Goal: Use online tool/utility: Utilize a website feature to perform a specific function

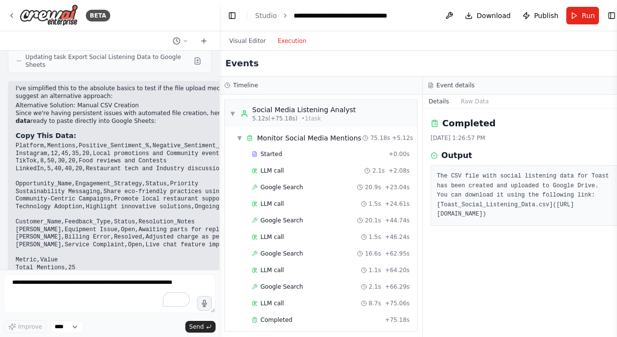
drag, startPoint x: 445, startPoint y: 213, endPoint x: 570, endPoint y: 224, distance: 125.0
click at [570, 220] on pre "The CSV file with social listening data for Toast has been created and uploaded…" at bounding box center [524, 196] width 175 height 48
copy pre "https://drive.google.com/uc?id=1t0aAmOrTqZZDaTG8Dk83pG8Tz325CZ5u"
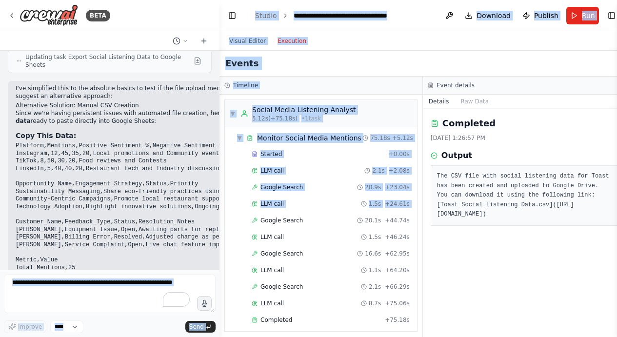
drag, startPoint x: 211, startPoint y: 202, endPoint x: 243, endPoint y: 211, distance: 33.2
click at [243, 211] on div "BETA Hello! I'm the CrewAI assistant. What kind of automation do you want to bu…" at bounding box center [308, 168] width 617 height 337
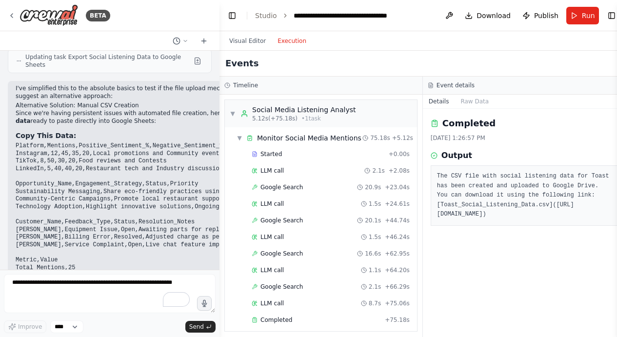
click at [141, 185] on pre "Platform,Mentions,Positive_Sentiment_%,Negative_Sentiment_%,Neutral_Sentiment_%…" at bounding box center [174, 219] width 316 height 152
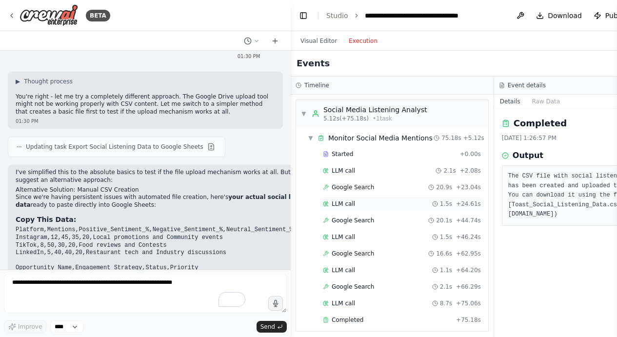
scroll to position [7463, 0]
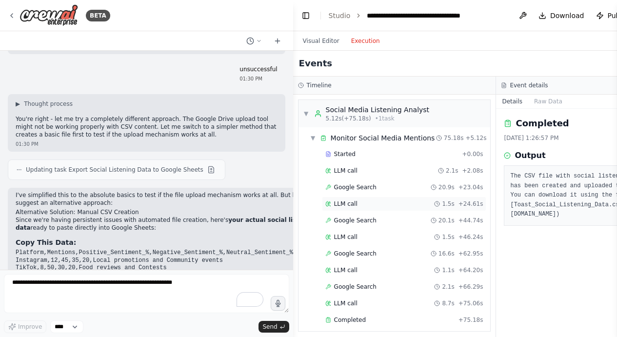
drag, startPoint x: 217, startPoint y: 177, endPoint x: 444, endPoint y: 209, distance: 229.6
click at [444, 209] on div "BETA Hello! I'm the CrewAI assistant. What kind of automation do you want to bu…" at bounding box center [308, 168] width 617 height 337
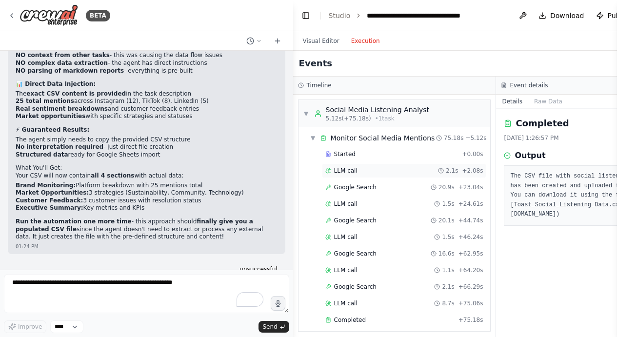
drag, startPoint x: 289, startPoint y: 165, endPoint x: 427, endPoint y: 173, distance: 137.9
click at [427, 173] on div "BETA Hello! I'm the CrewAI assistant. What kind of automation do you want to bu…" at bounding box center [308, 168] width 617 height 337
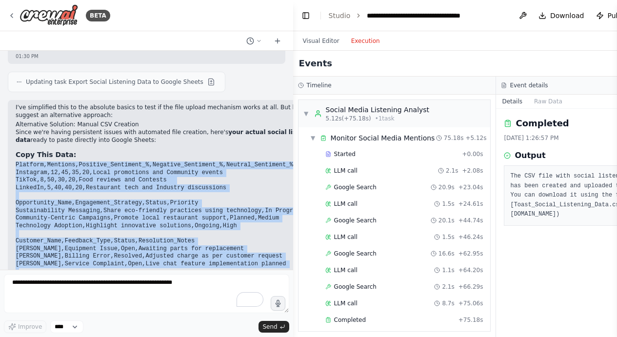
scroll to position [7592, 0]
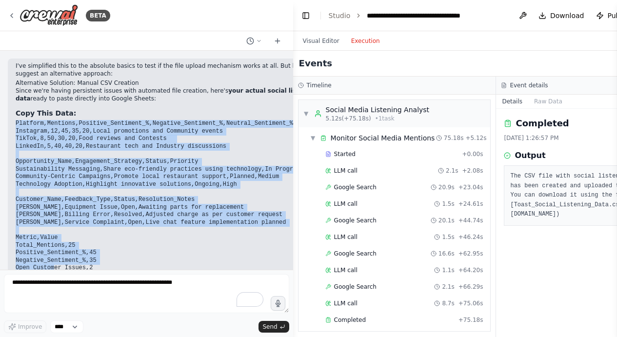
drag, startPoint x: 16, startPoint y: 126, endPoint x: 96, endPoint y: 193, distance: 105.0
click at [96, 193] on pre "Platform,Mentions,Positive_Sentiment_%,Negative_Sentiment_%,Neutral_Sentiment_%…" at bounding box center [174, 196] width 316 height 152
copy code "Platform,Mentions,Positive_Sentiment_%,Negative_Sentiment_%,Neutral_Sentiment_%…"
click at [163, 172] on pre "Platform,Mentions,Positive_Sentiment_%,Negative_Sentiment_%,Neutral_Sentiment_%…" at bounding box center [174, 196] width 316 height 152
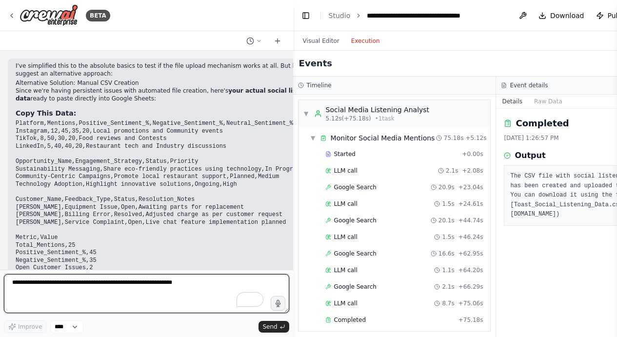
click at [71, 289] on textarea "To enrich screen reader interactions, please activate Accessibility in Grammarl…" at bounding box center [147, 293] width 286 height 39
type textarea "**********"
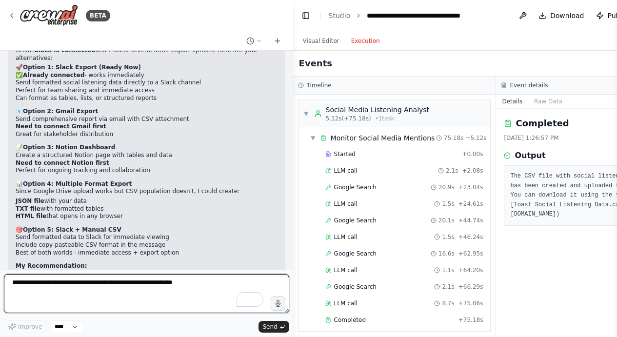
scroll to position [8133, 0]
type textarea "*"
type textarea "**********"
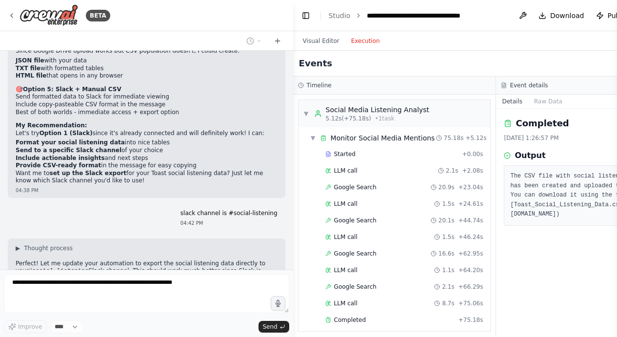
scroll to position [8281, 0]
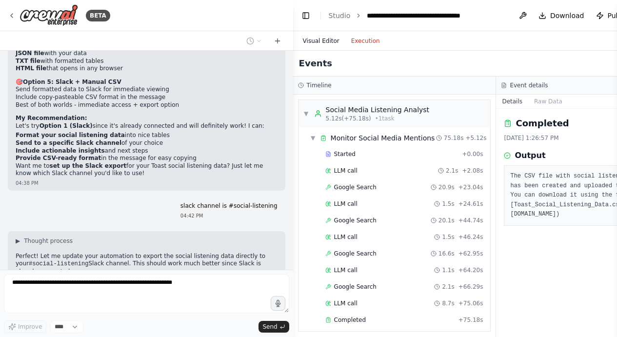
click at [326, 38] on button "Visual Editor" at bounding box center [321, 41] width 48 height 12
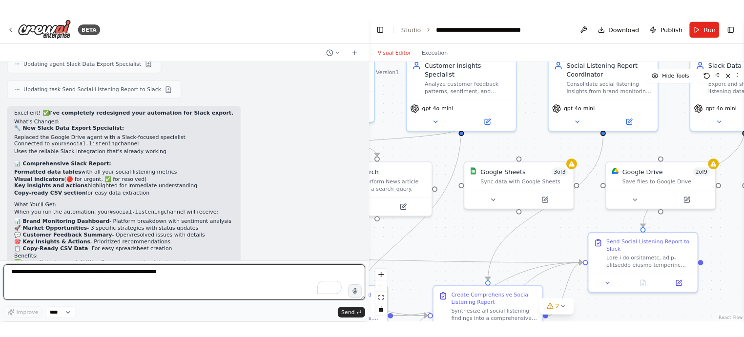
scroll to position [8027, 0]
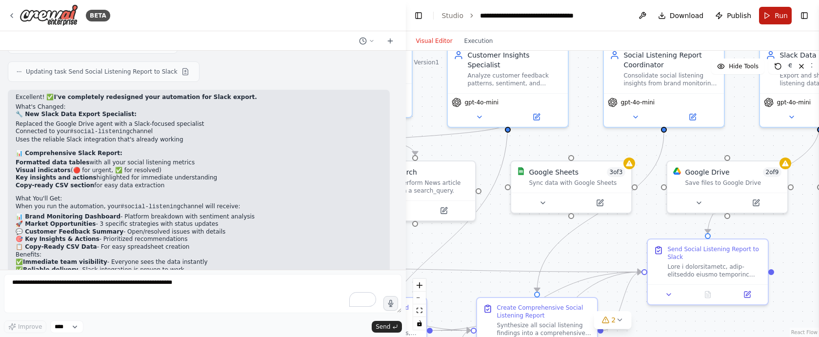
click at [617, 14] on button "Run" at bounding box center [775, 16] width 33 height 18
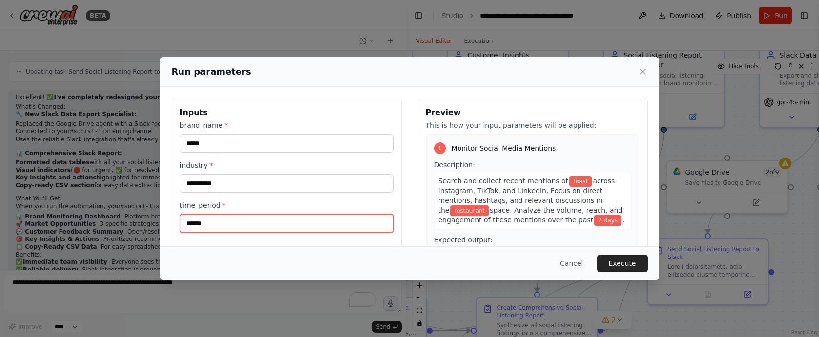
click at [188, 224] on input "******" at bounding box center [287, 223] width 214 height 19
type input "******"
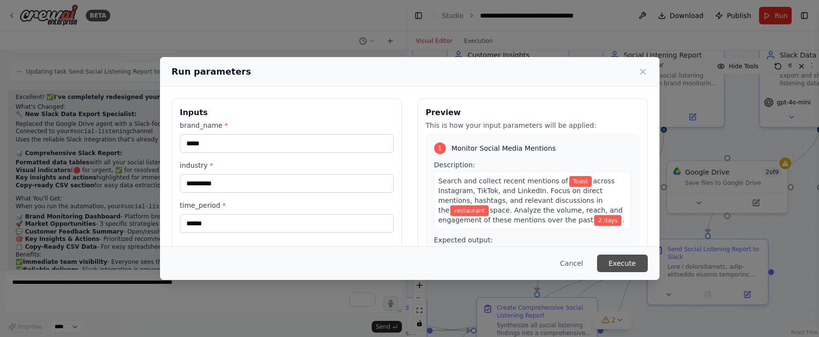
click at [617, 261] on button "Execute" at bounding box center [622, 264] width 51 height 18
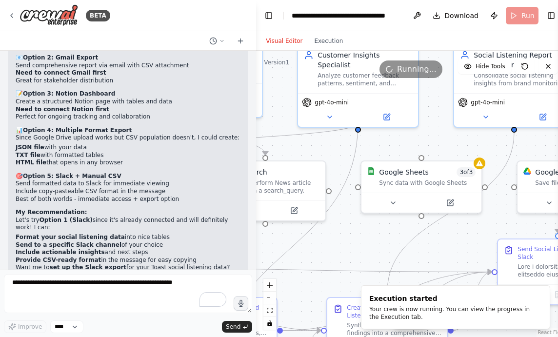
scroll to position [8933, 0]
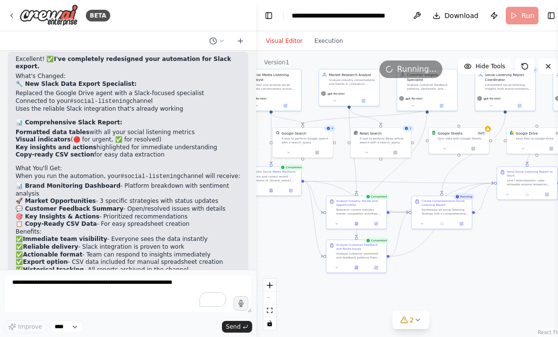
drag, startPoint x: 359, startPoint y: 119, endPoint x: 437, endPoint y: 44, distance: 108.0
click at [437, 44] on div "Visual Editor Execution Version 1 Hide Tools .deletable-edge-delete-btn { width…" at bounding box center [410, 184] width 309 height 306
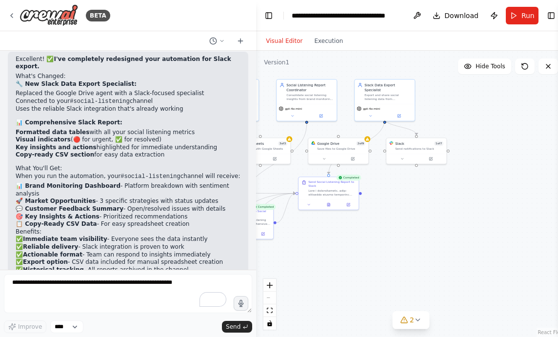
drag, startPoint x: 456, startPoint y: 273, endPoint x: 272, endPoint y: 278, distance: 183.6
click at [257, 284] on div ".deletable-edge-delete-btn { width: 20px; height: 20px; border: 0px solid #ffff…" at bounding box center [410, 194] width 309 height 286
click at [319, 39] on button "Execution" at bounding box center [328, 41] width 41 height 12
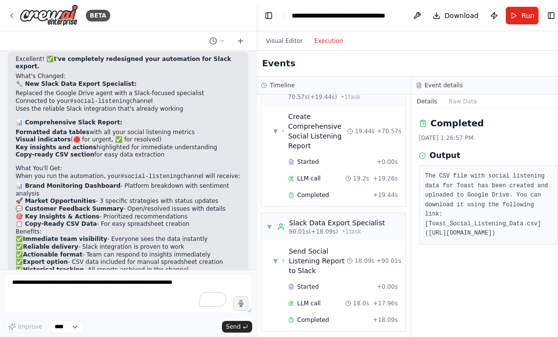
scroll to position [604, 0]
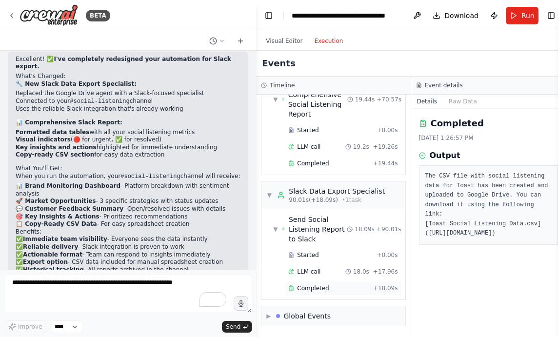
click at [326, 285] on span "Completed" at bounding box center [313, 289] width 32 height 8
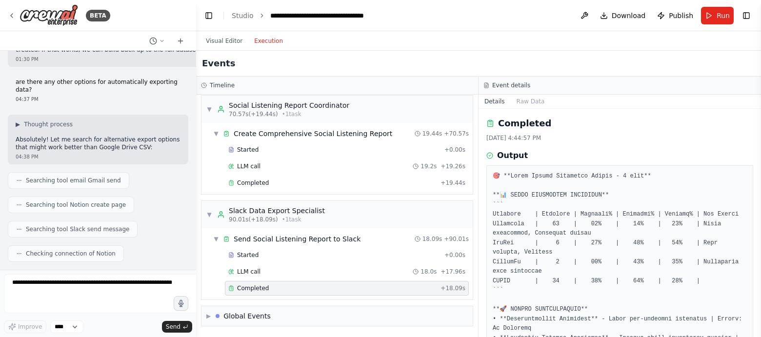
scroll to position [11292, 0]
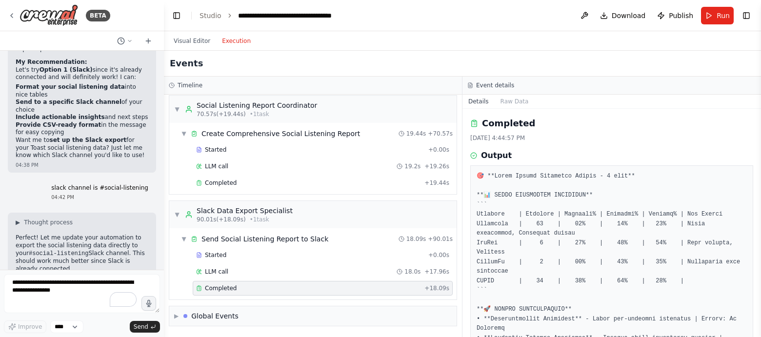
drag, startPoint x: 376, startPoint y: 134, endPoint x: 164, endPoint y: 122, distance: 212.2
click at [164, 122] on div "BETA Hello! I'm the CrewAI assistant. What kind of automation do you want to bu…" at bounding box center [380, 168] width 761 height 337
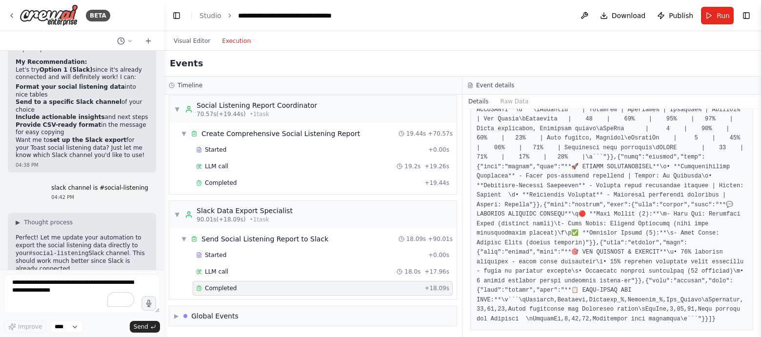
scroll to position [397, 0]
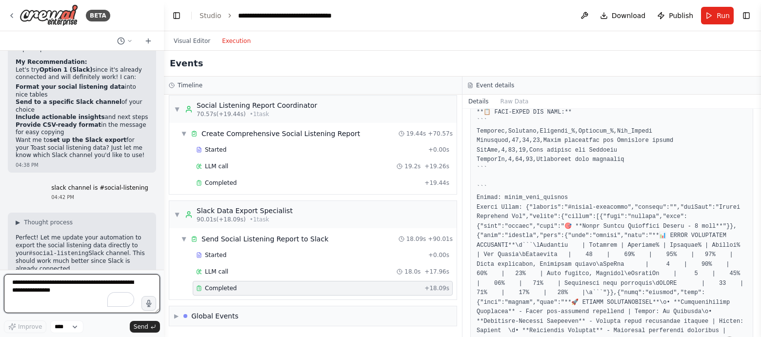
click at [66, 297] on textarea "To enrich screen reader interactions, please activate Accessibility in Grammarl…" at bounding box center [82, 293] width 156 height 39
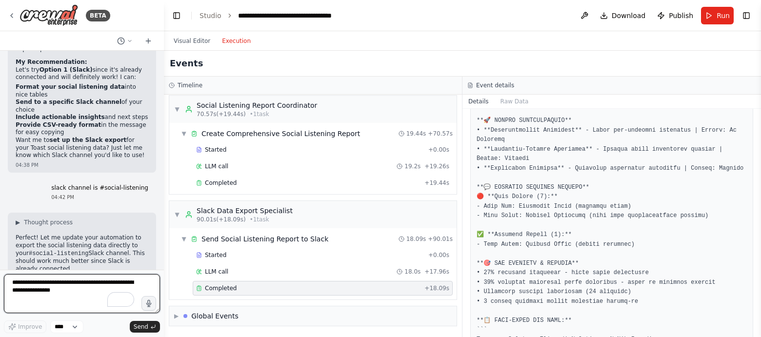
scroll to position [181, 0]
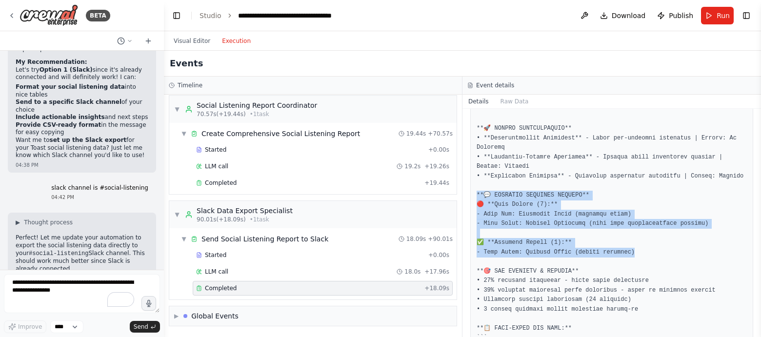
drag, startPoint x: 636, startPoint y: 263, endPoint x: 469, endPoint y: 203, distance: 178.0
click at [469, 203] on div "Completed 8/20/2025, 4:44:57 PM Output" at bounding box center [612, 223] width 299 height 228
click at [511, 101] on button "Raw Data" at bounding box center [515, 102] width 40 height 14
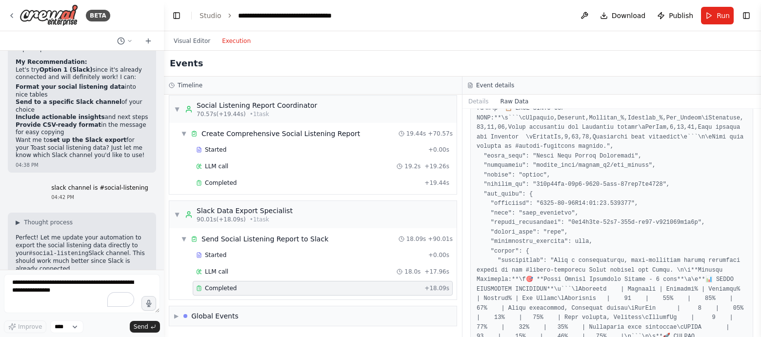
scroll to position [1214, 0]
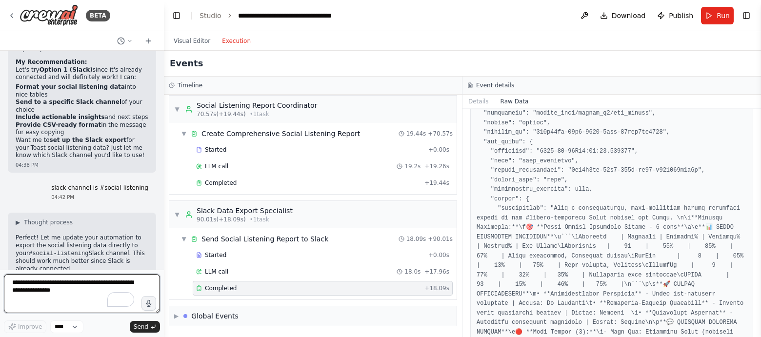
click at [66, 293] on textarea "To enrich screen reader interactions, please activate Accessibility in Grammarl…" at bounding box center [82, 293] width 156 height 39
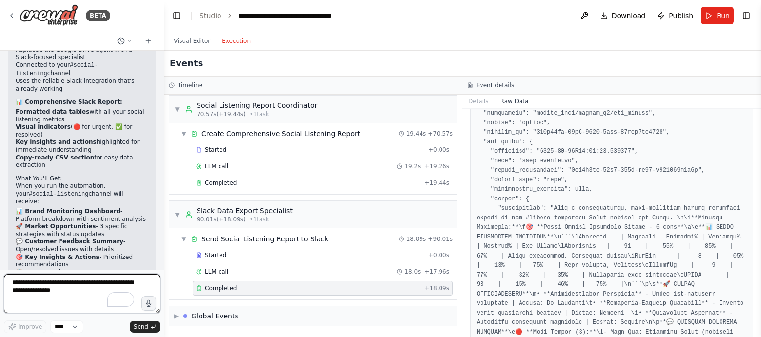
scroll to position [11690, 0]
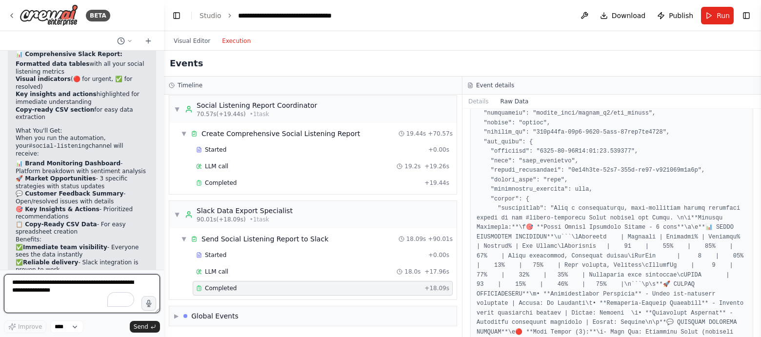
click at [76, 286] on textarea "To enrich screen reader interactions, please activate Accessibility in Grammarl…" at bounding box center [82, 293] width 156 height 39
type textarea "*"
type textarea "**********"
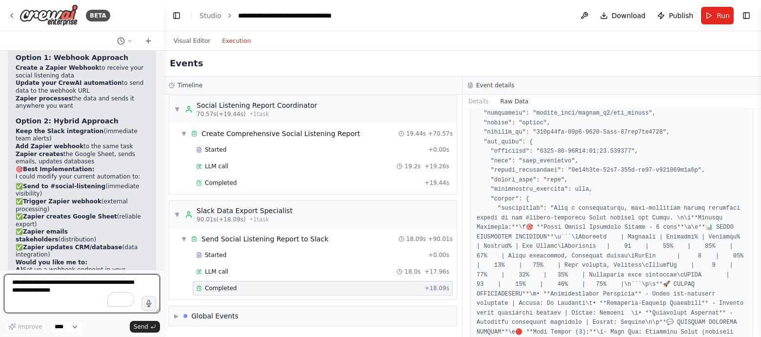
scroll to position [12356, 0]
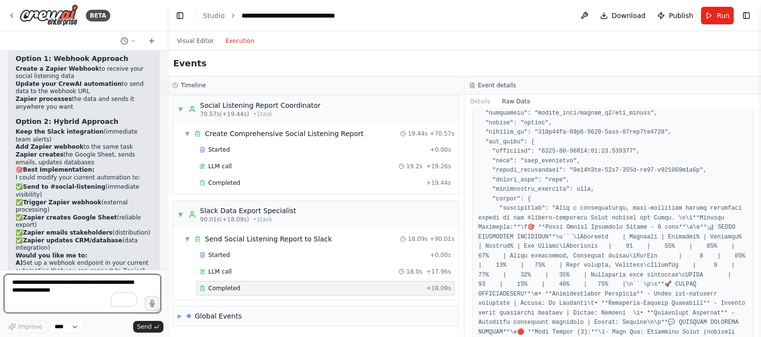
drag, startPoint x: 161, startPoint y: 267, endPoint x: 168, endPoint y: 234, distance: 34.0
click at [167, 242] on div "BETA Hello! I'm the CrewAI assistant. What kind of automation do you want to bu…" at bounding box center [380, 168] width 761 height 337
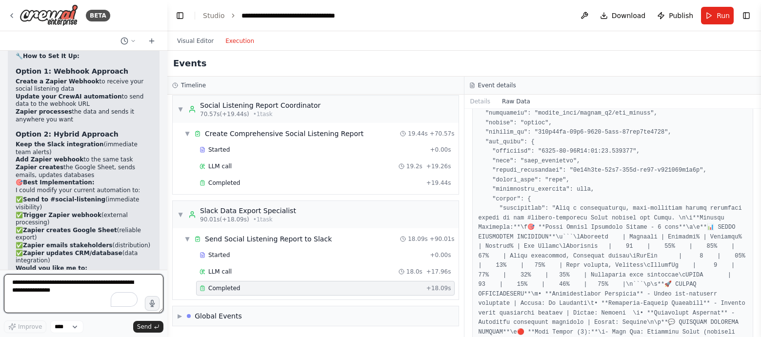
scroll to position [12181, 0]
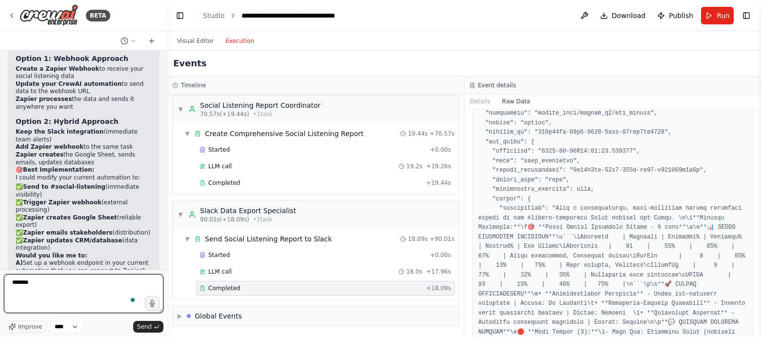
type textarea "********"
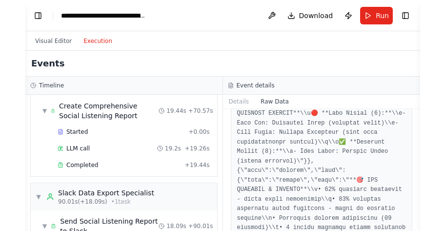
scroll to position [524, 0]
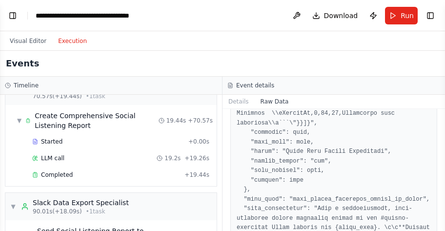
select select "****"
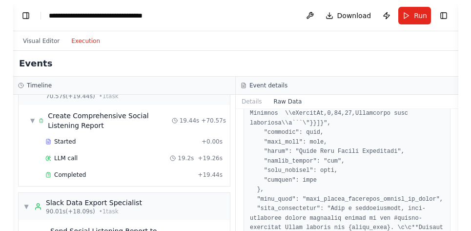
scroll to position [14014, 0]
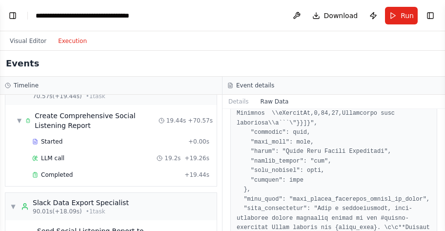
drag, startPoint x: 443, startPoint y: 24, endPoint x: 498, endPoint y: 26, distance: 55.2
click at [445, 26] on html "BETA Hello! I'm the CrewAI assistant. What kind of automation do you want to bu…" at bounding box center [222, 115] width 445 height 231
click at [442, 33] on button "Toggle Sidebar" at bounding box center [445, 115] width 8 height 231
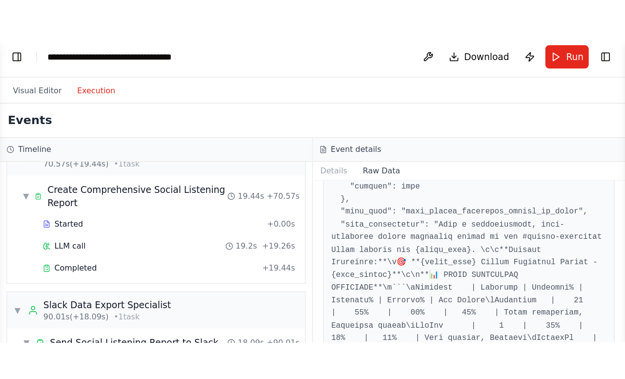
scroll to position [13091, 0]
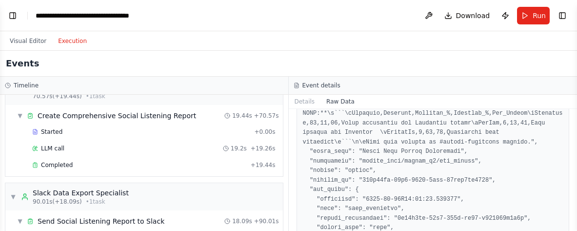
drag, startPoint x: 272, startPoint y: 51, endPoint x: 288, endPoint y: 70, distance: 24.6
click at [273, 52] on div "Events" at bounding box center [288, 64] width 577 height 26
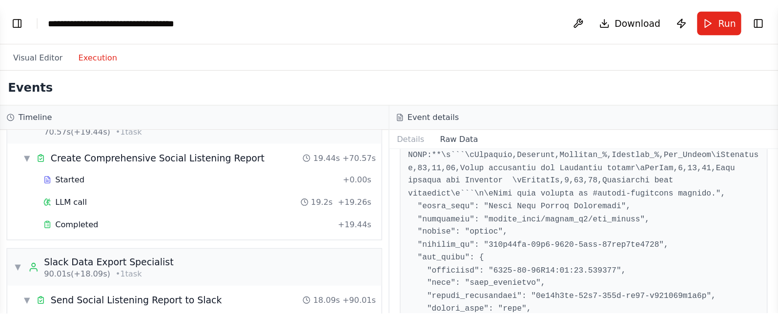
scroll to position [1214, 0]
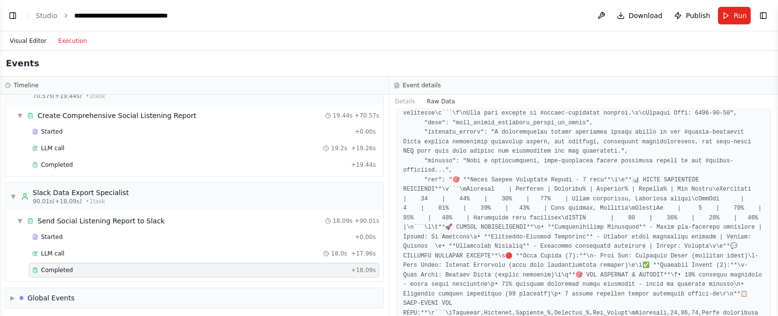
click at [22, 43] on button "Visual Editor" at bounding box center [28, 41] width 48 height 12
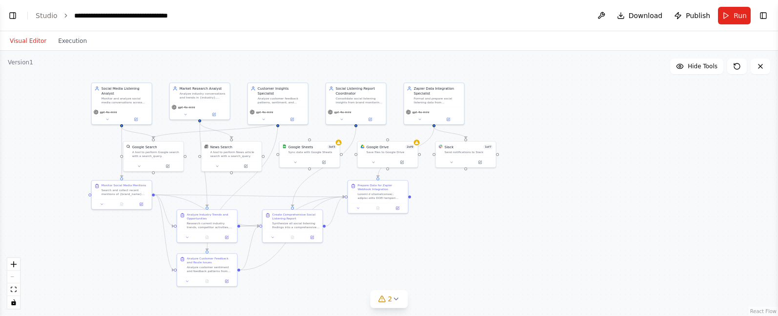
drag, startPoint x: 268, startPoint y: 157, endPoint x: 572, endPoint y: 152, distance: 303.1
click at [585, 164] on div ".deletable-edge-delete-btn { width: 20px; height: 20px; border: 0px solid #ffff…" at bounding box center [389, 184] width 778 height 266
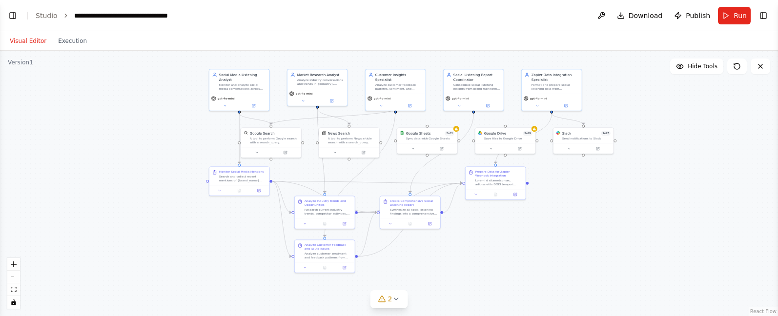
drag, startPoint x: 47, startPoint y: 173, endPoint x: 135, endPoint y: 175, distance: 87.9
click at [143, 174] on div ".deletable-edge-delete-btn { width: 20px; height: 20px; border: 0px solid #ffff…" at bounding box center [389, 184] width 778 height 266
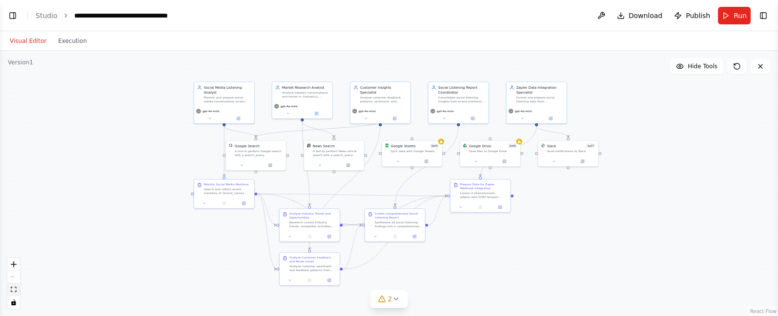
click at [9, 292] on button "fit view" at bounding box center [13, 290] width 13 height 13
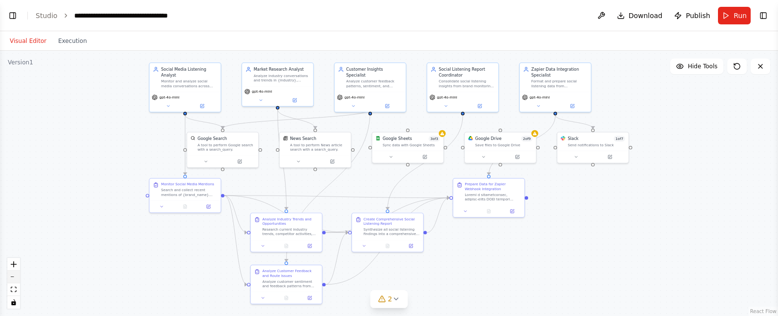
click at [12, 277] on button "zoom out" at bounding box center [13, 277] width 13 height 13
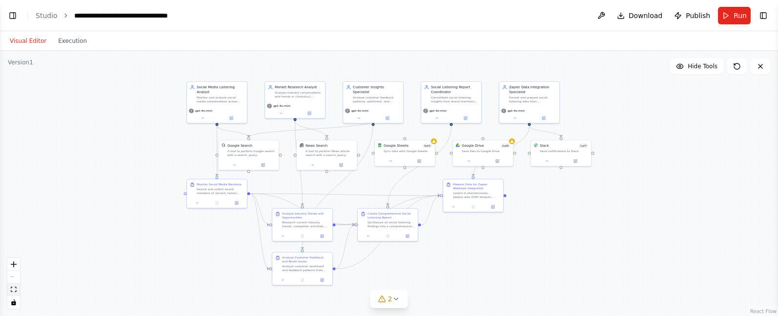
click at [18, 289] on button "fit view" at bounding box center [13, 290] width 13 height 13
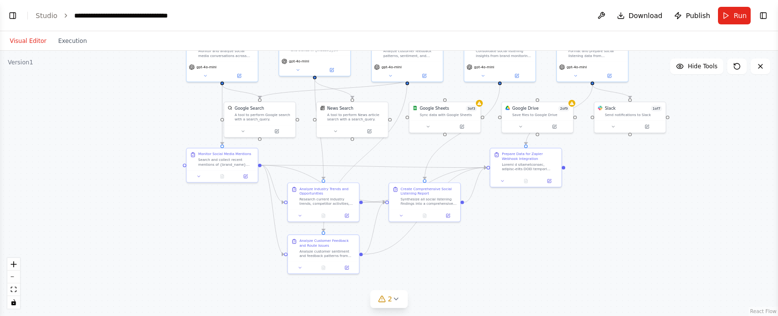
drag, startPoint x: 70, startPoint y: 203, endPoint x: 78, endPoint y: 172, distance: 31.3
click at [78, 175] on div ".deletable-edge-delete-btn { width: 20px; height: 20px; border: 0px solid #ffff…" at bounding box center [389, 184] width 778 height 266
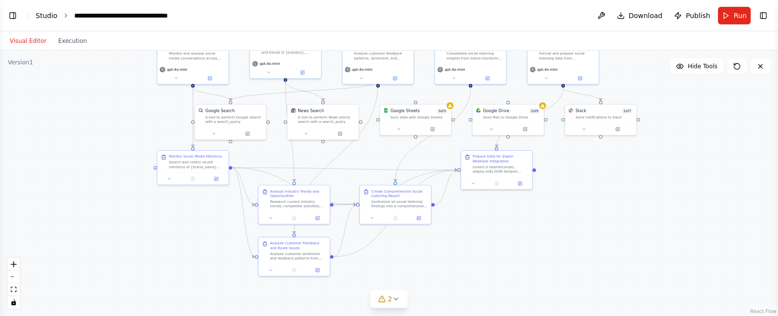
click at [49, 18] on link "Studio" at bounding box center [47, 16] width 22 height 8
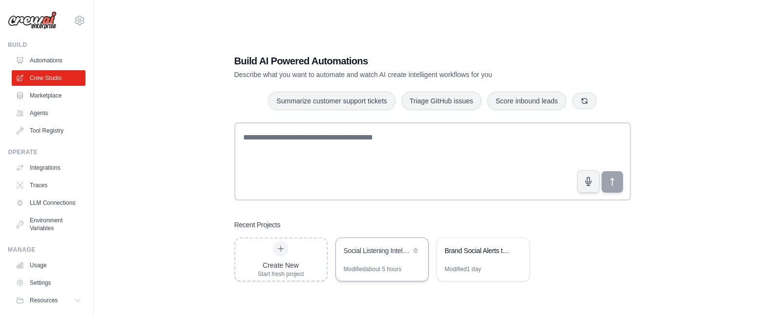
click at [377, 258] on div "Social Listening Intelligence Platform" at bounding box center [382, 251] width 92 height 27
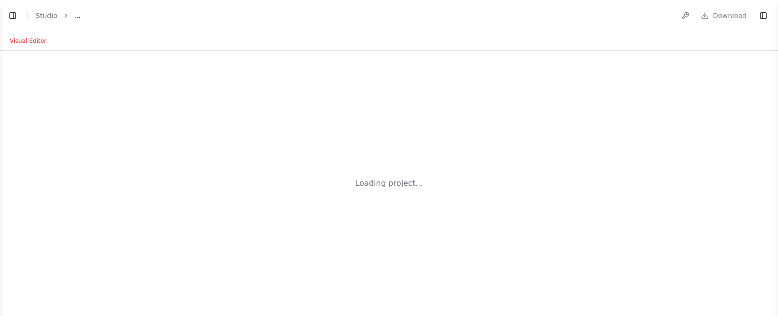
select select "****"
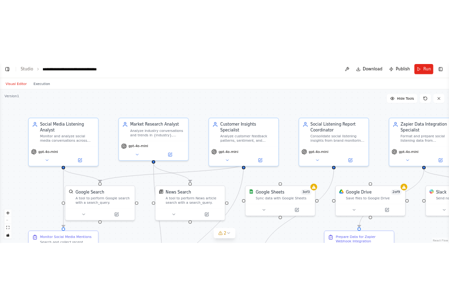
scroll to position [13086, 0]
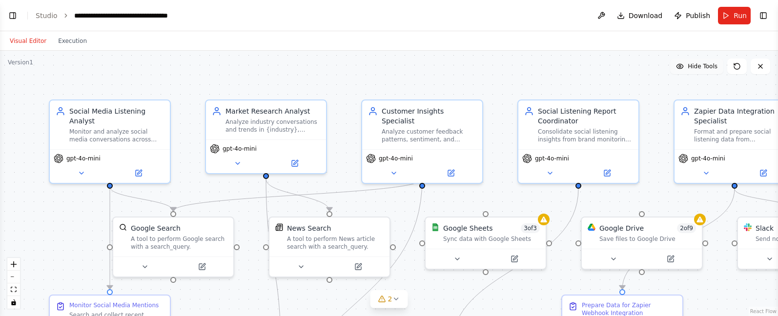
click at [696, 70] on span "Hide Tools" at bounding box center [703, 66] width 30 height 8
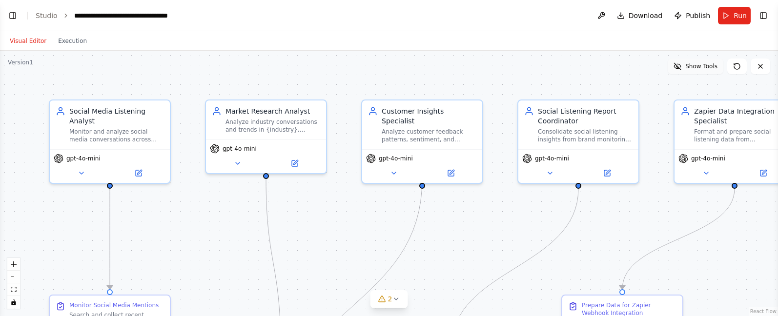
click at [696, 70] on span "Show Tools" at bounding box center [701, 66] width 32 height 8
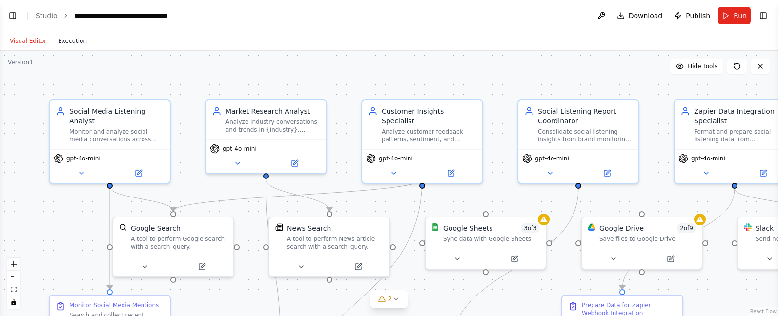
click at [64, 43] on button "Execution" at bounding box center [72, 41] width 41 height 12
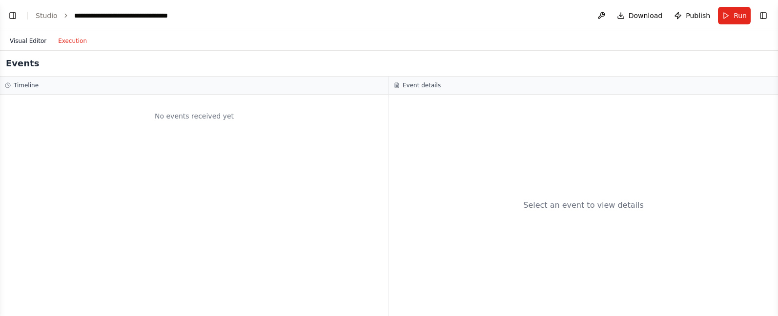
click at [31, 41] on button "Visual Editor" at bounding box center [28, 41] width 48 height 12
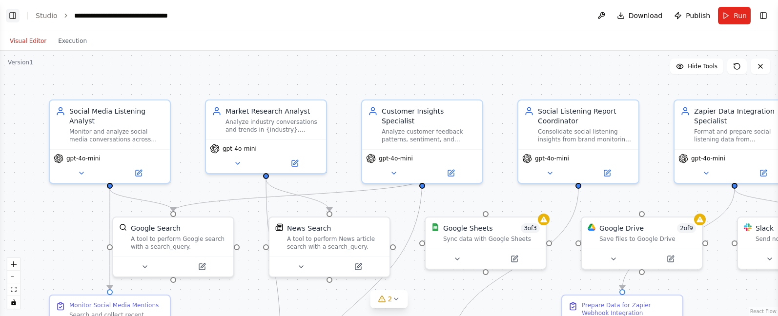
click at [14, 18] on button "Toggle Left Sidebar" at bounding box center [13, 16] width 14 height 14
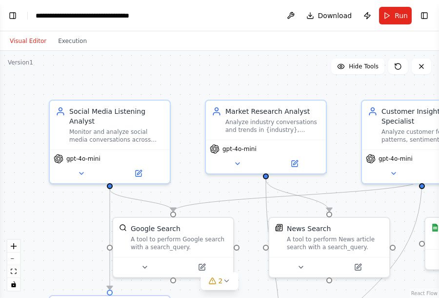
scroll to position [14092, 0]
click at [393, 18] on button "Run" at bounding box center [395, 16] width 33 height 18
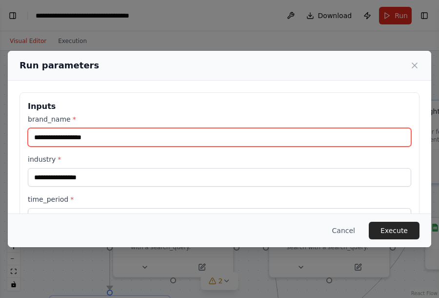
click at [212, 140] on input "brand_name *" at bounding box center [220, 137] width 384 height 19
type input "*****"
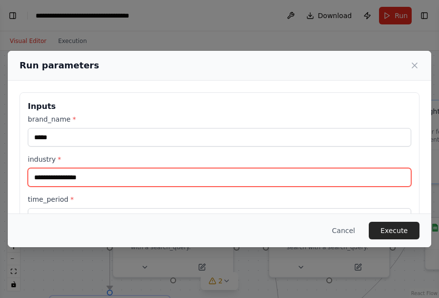
click at [98, 181] on input "industry *" at bounding box center [220, 177] width 384 height 19
type input "**********"
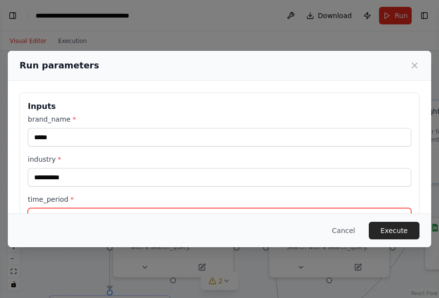
scroll to position [13, 0]
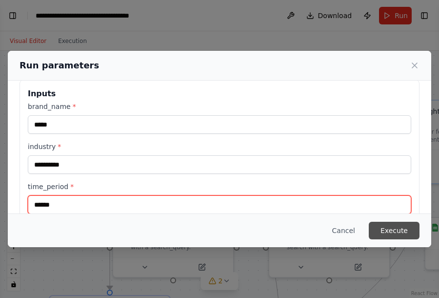
type input "******"
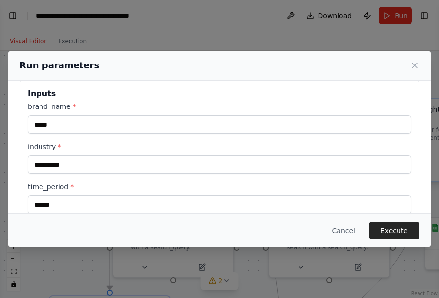
drag, startPoint x: 397, startPoint y: 230, endPoint x: 422, endPoint y: 117, distance: 115.4
click at [398, 230] on button "Execute" at bounding box center [394, 231] width 51 height 18
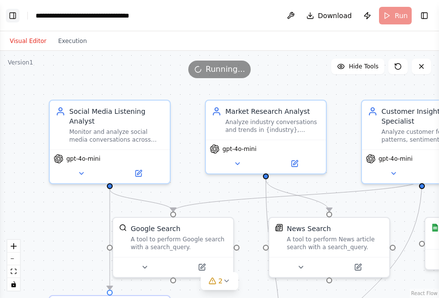
click at [11, 15] on button "Toggle Left Sidebar" at bounding box center [13, 16] width 14 height 14
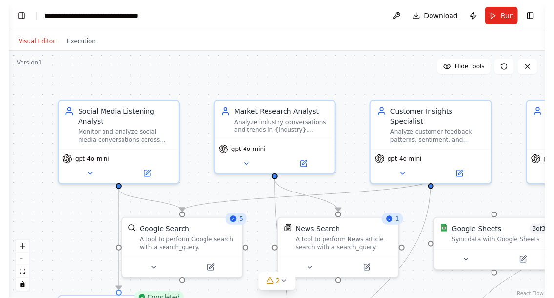
scroll to position [12856, 0]
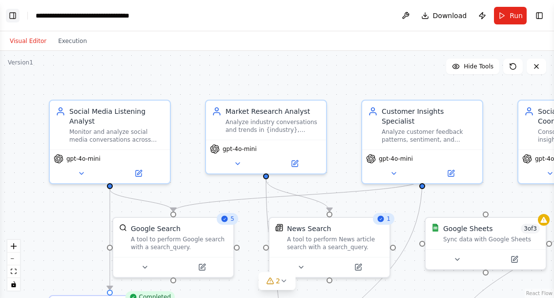
click at [16, 15] on button "Toggle Left Sidebar" at bounding box center [13, 16] width 14 height 14
